Goal: Find specific page/section: Find specific page/section

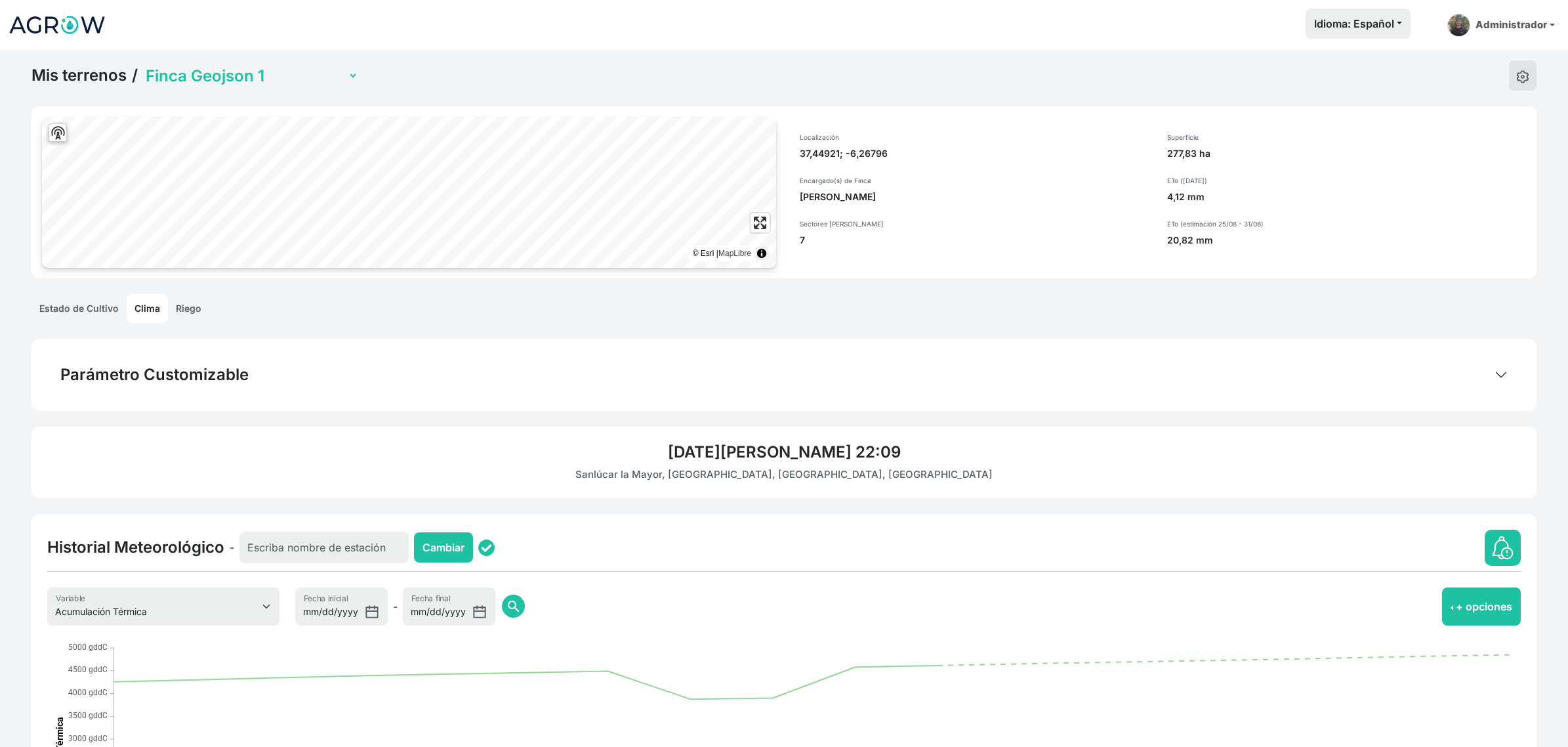
select select "8"
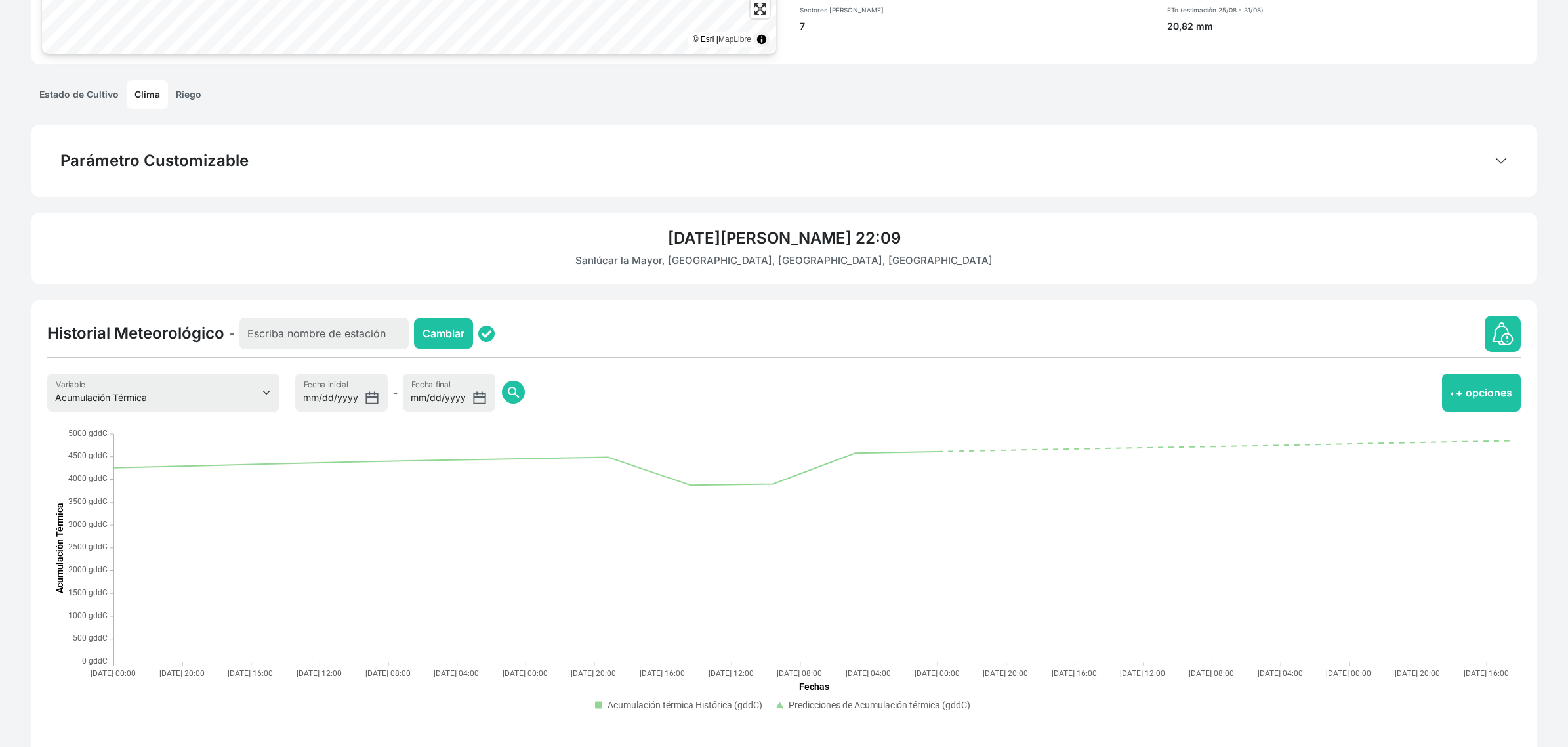
scroll to position [214, 0]
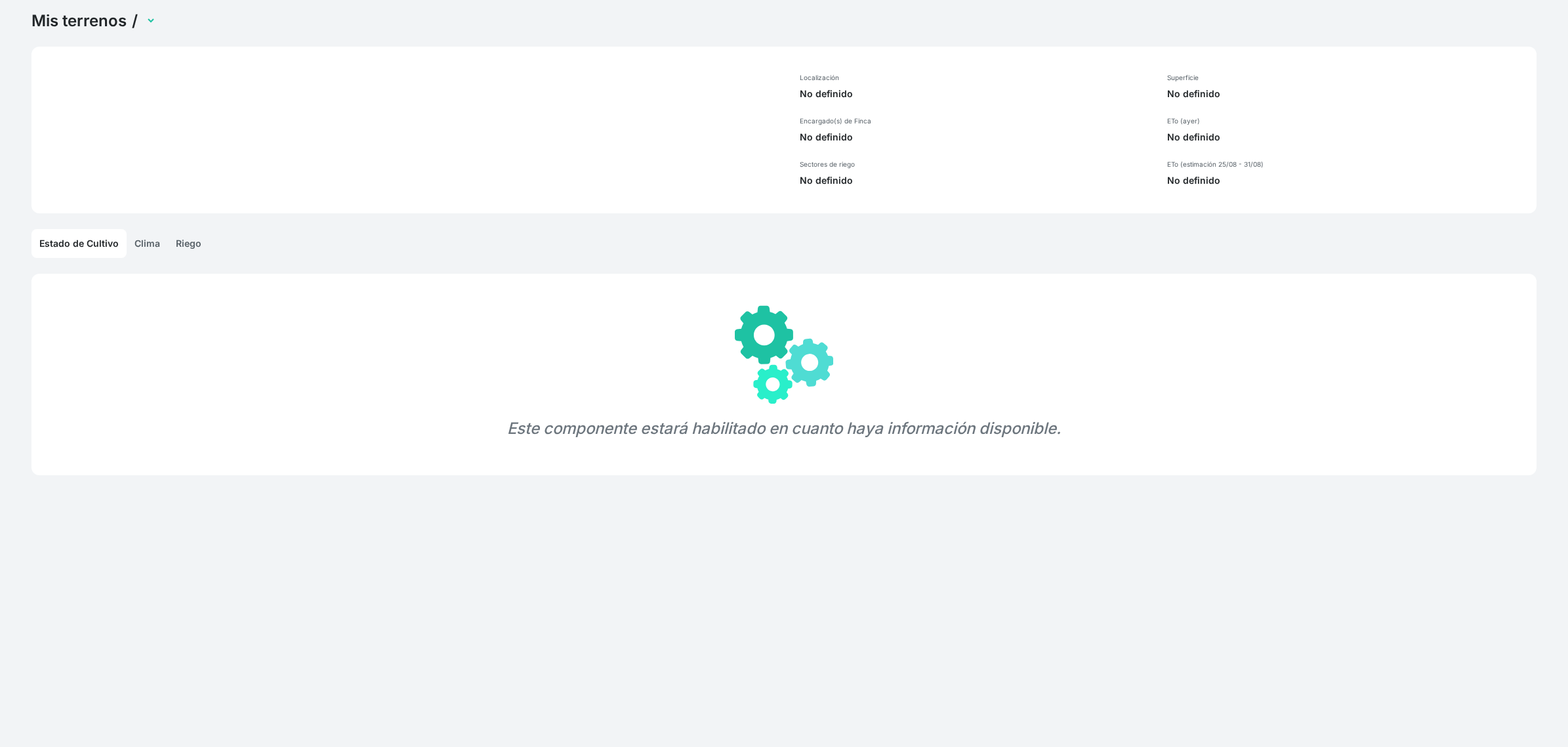
scroll to position [50, 0]
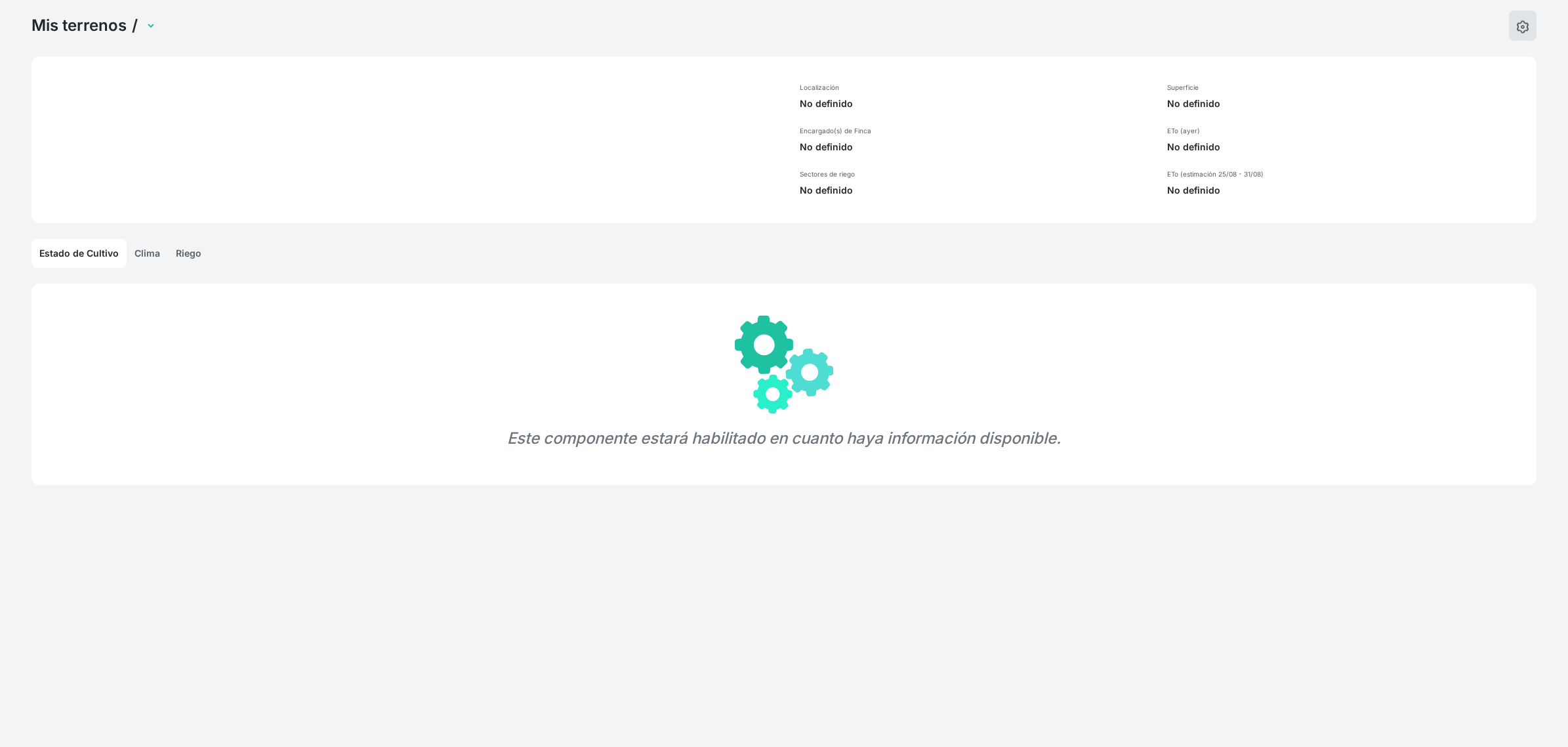
select select "1"
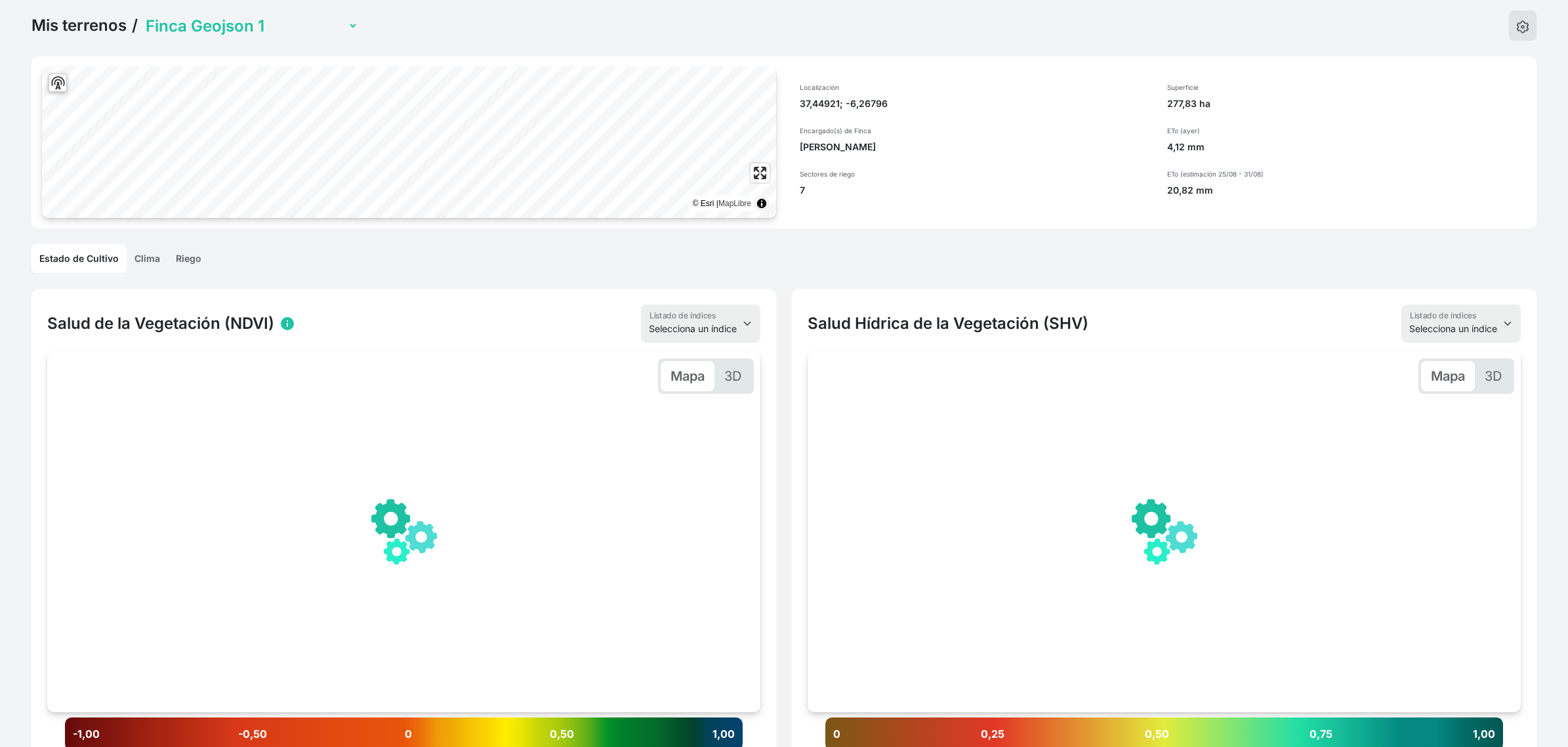
click at [142, 261] on link "Clima" at bounding box center [147, 259] width 41 height 29
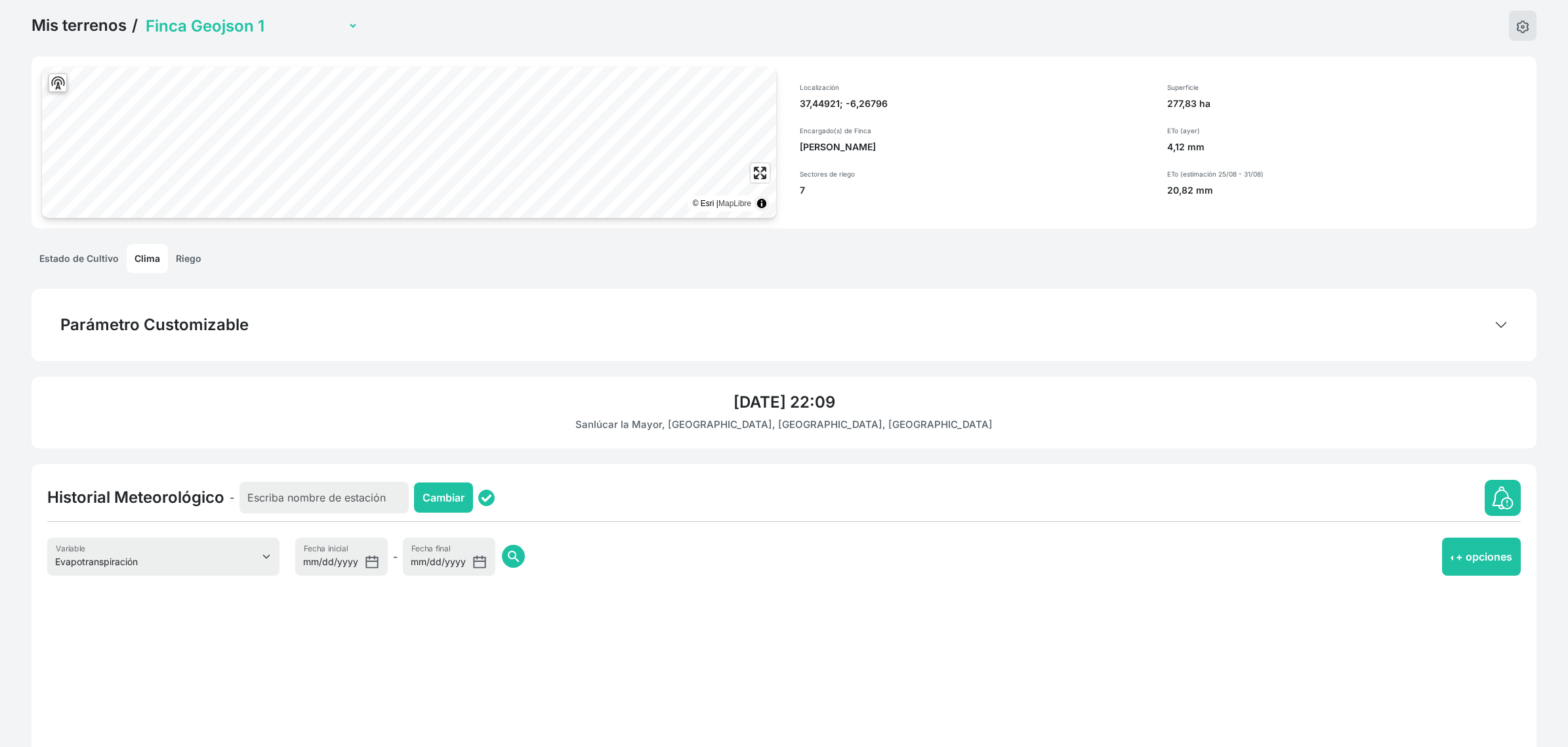
scroll to position [214, 0]
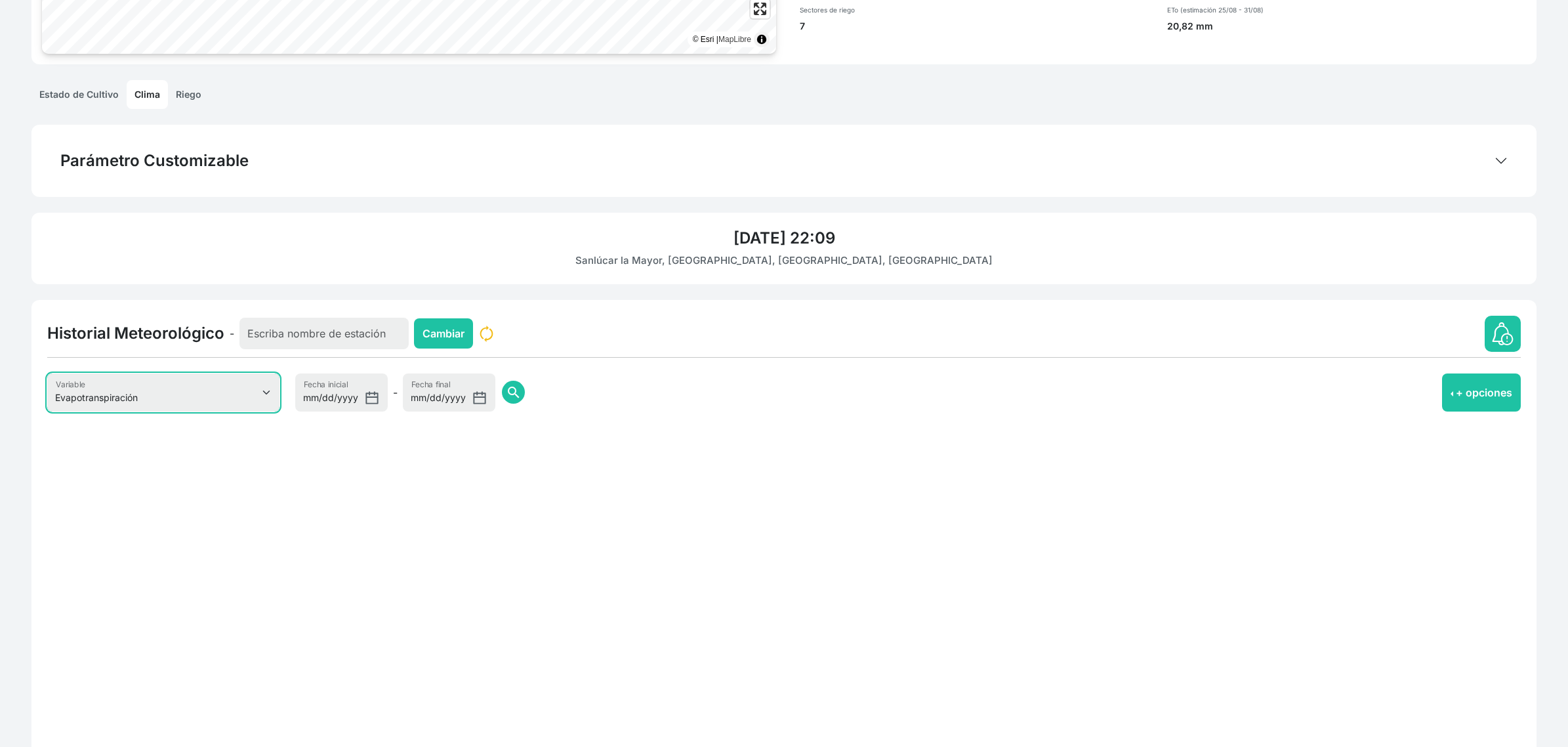
click at [184, 399] on select "Evapotranspiración Temperatura Humedad Relativa Velocidad del viento Precipitac…" at bounding box center [163, 392] width 232 height 38
select select "8"
click at [47, 373] on select "Evapotranspiración Temperatura Humedad Relativa Velocidad del viento Precipitac…" at bounding box center [163, 392] width 232 height 38
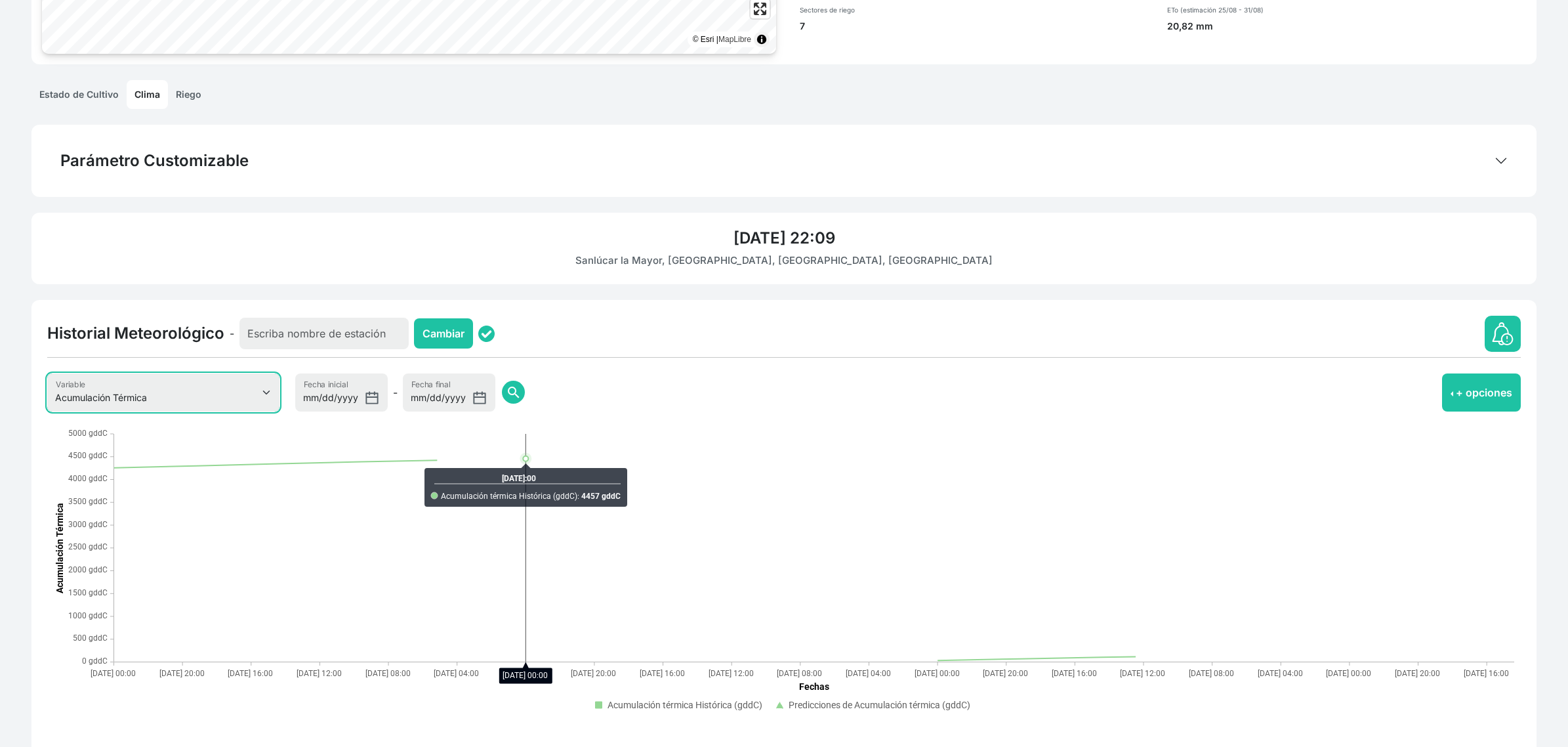
scroll to position [231, 0]
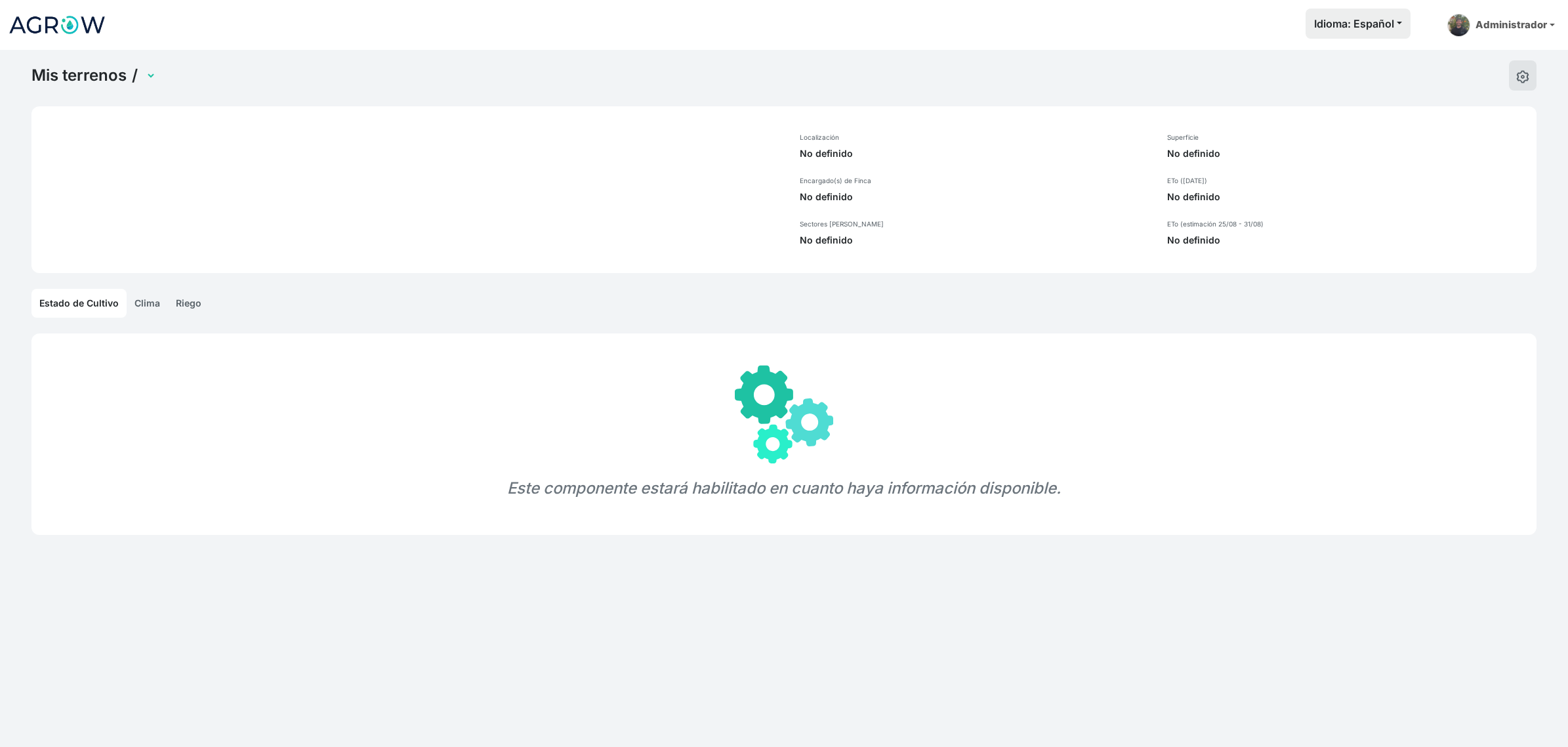
select select "1"
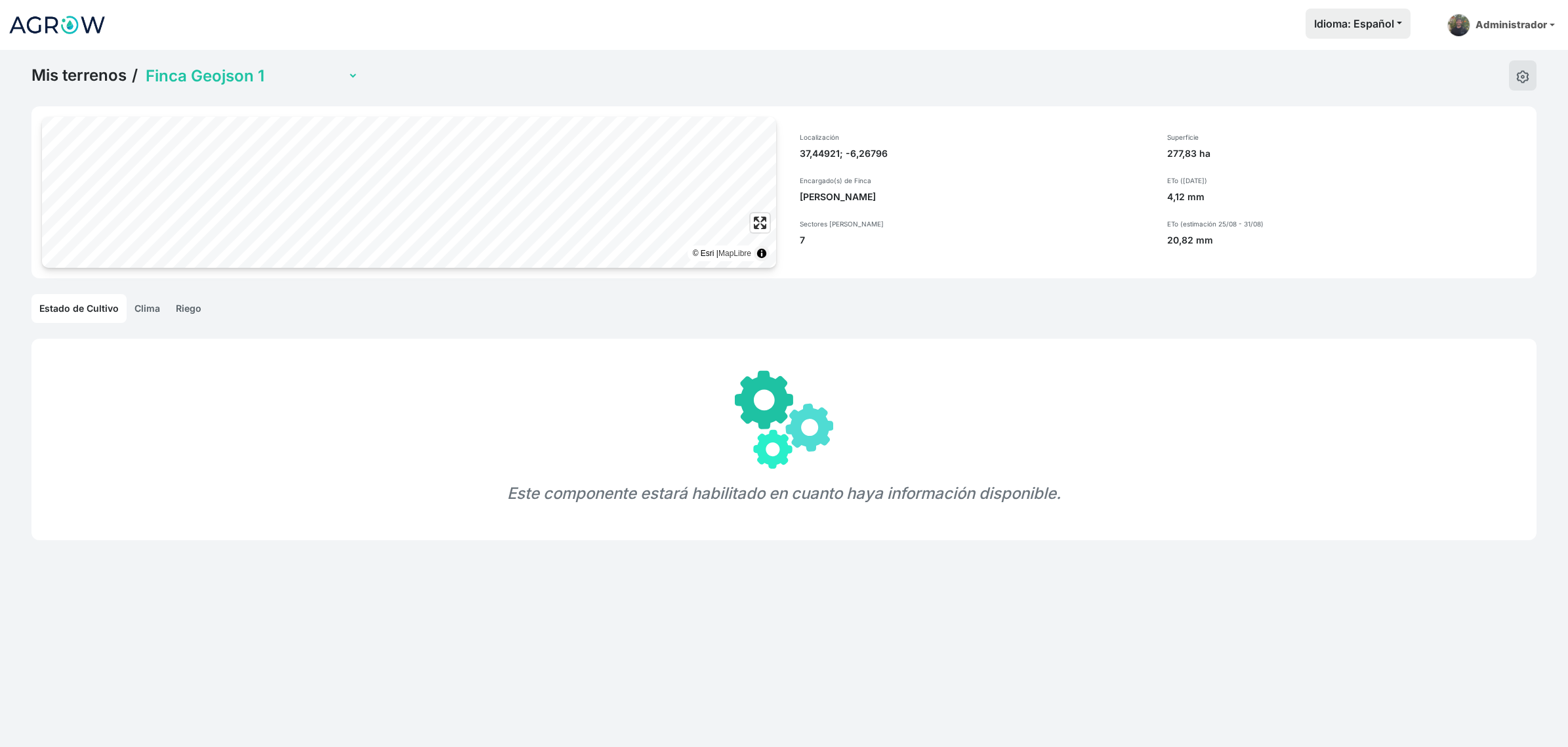
click at [151, 314] on link "Clima" at bounding box center [147, 308] width 41 height 29
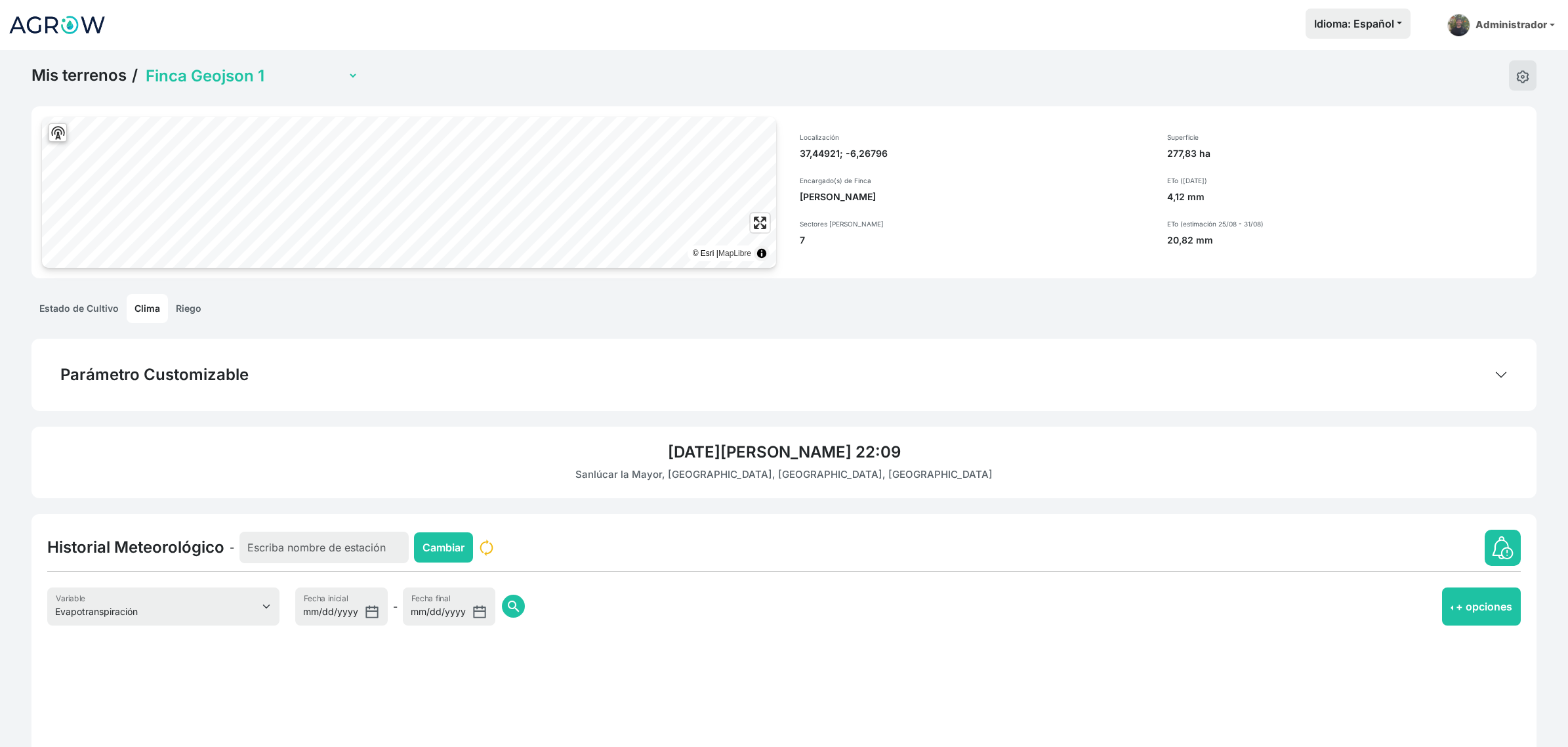
scroll to position [164, 0]
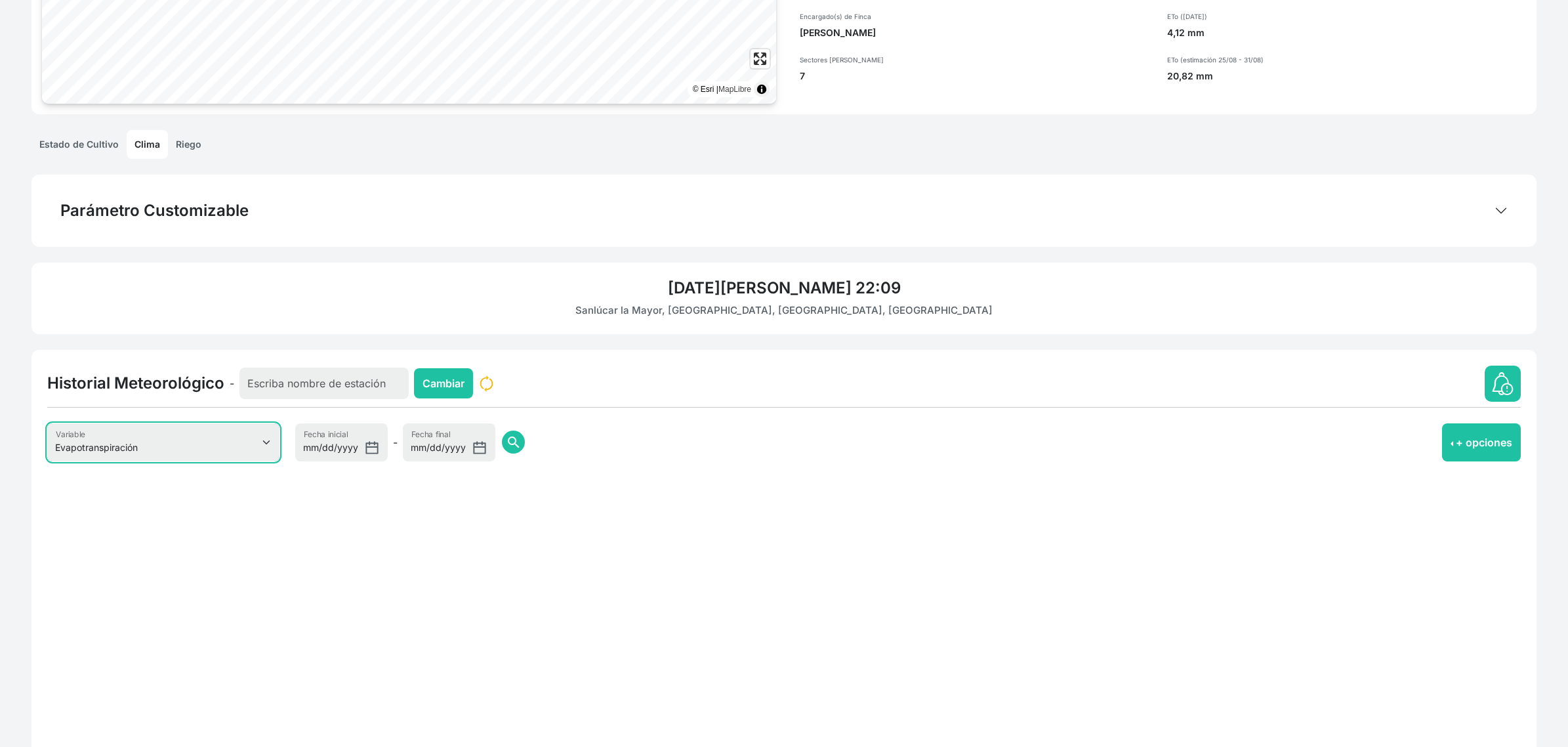
click at [238, 450] on select "Evapotranspiración Temperatura Humedad Relativa Velocidad del viento Precipitac…" at bounding box center [163, 442] width 232 height 38
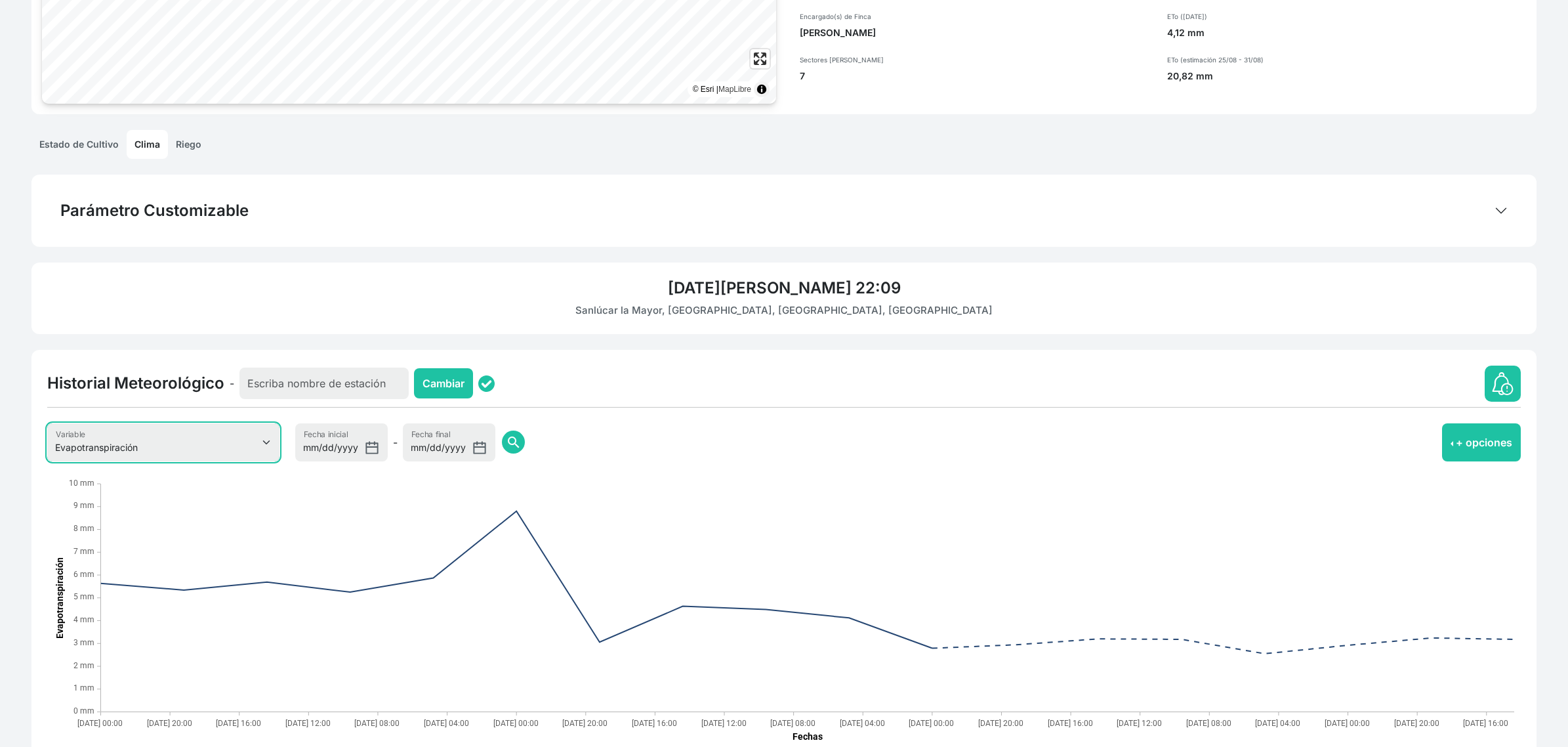
select select "8"
click at [47, 423] on select "Evapotranspiración Temperatura Humedad Relativa Velocidad del viento Precipitac…" at bounding box center [163, 442] width 232 height 38
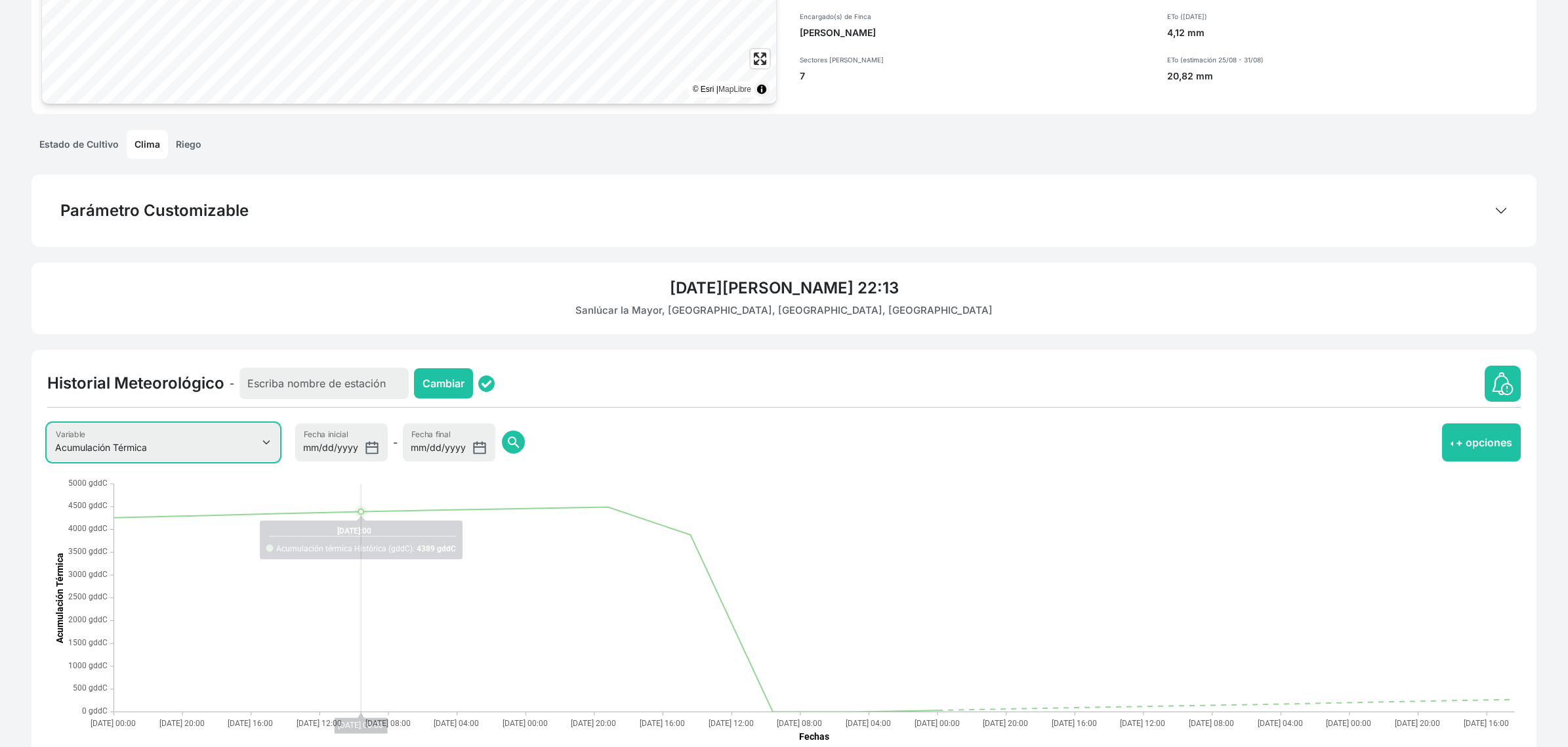
scroll to position [0, 0]
